Goal: Information Seeking & Learning: Learn about a topic

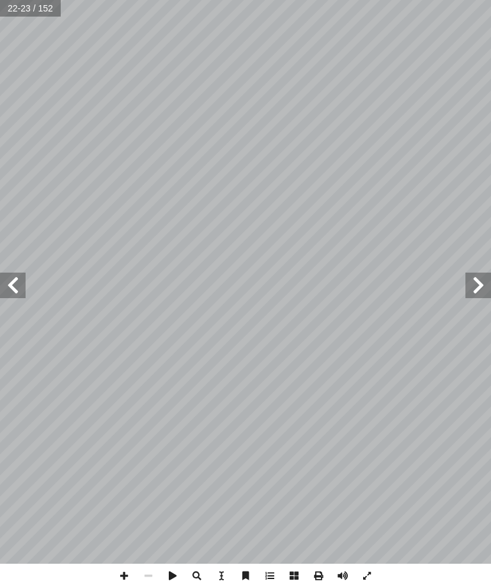
click at [475, 273] on span at bounding box center [478, 286] width 26 height 26
click at [468, 294] on span at bounding box center [478, 286] width 26 height 26
click at [8, 280] on span at bounding box center [13, 286] width 26 height 26
click at [471, 291] on span at bounding box center [478, 286] width 26 height 26
click at [17, 277] on span at bounding box center [13, 286] width 26 height 26
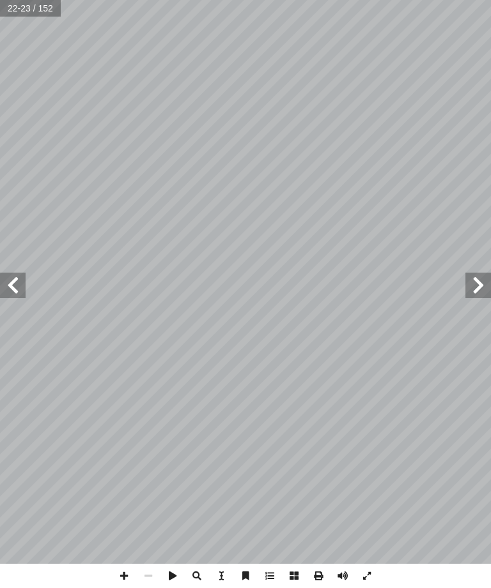
click at [6, 288] on span at bounding box center [13, 286] width 26 height 26
click at [487, 298] on span at bounding box center [478, 286] width 26 height 26
click at [489, 285] on span at bounding box center [478, 286] width 26 height 26
click at [15, 275] on span at bounding box center [13, 286] width 26 height 26
click at [10, 293] on span at bounding box center [13, 286] width 26 height 26
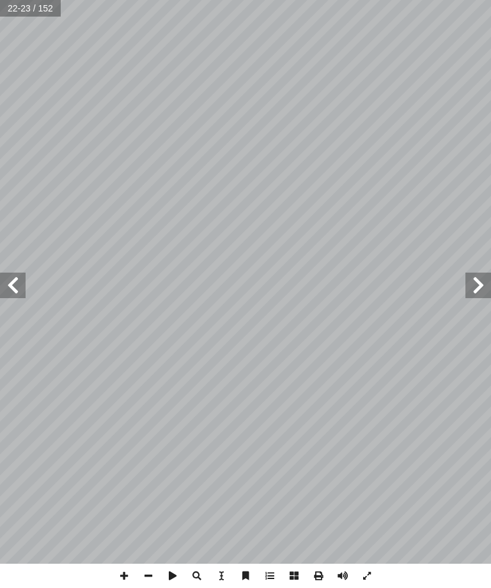
click at [14, 285] on span at bounding box center [13, 286] width 26 height 26
click at [10, 285] on span at bounding box center [13, 286] width 26 height 26
